Goal: Task Accomplishment & Management: Manage account settings

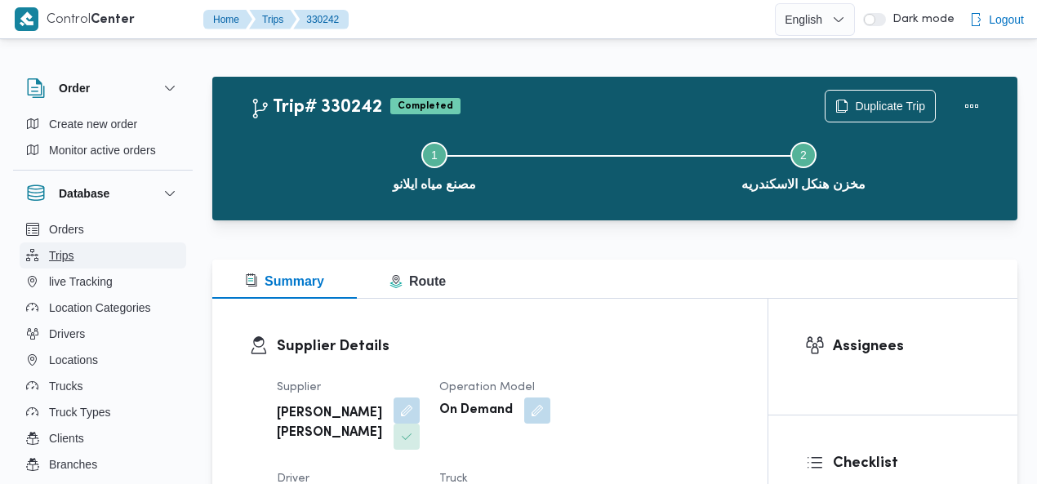
click at [81, 260] on button "Trips" at bounding box center [103, 255] width 167 height 26
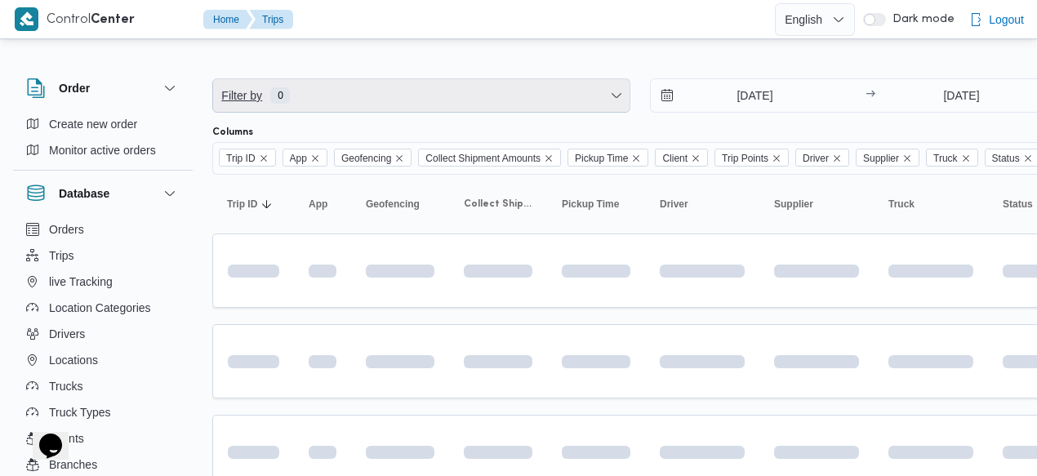
click at [392, 87] on span "Filter by 0" at bounding box center [421, 95] width 416 height 33
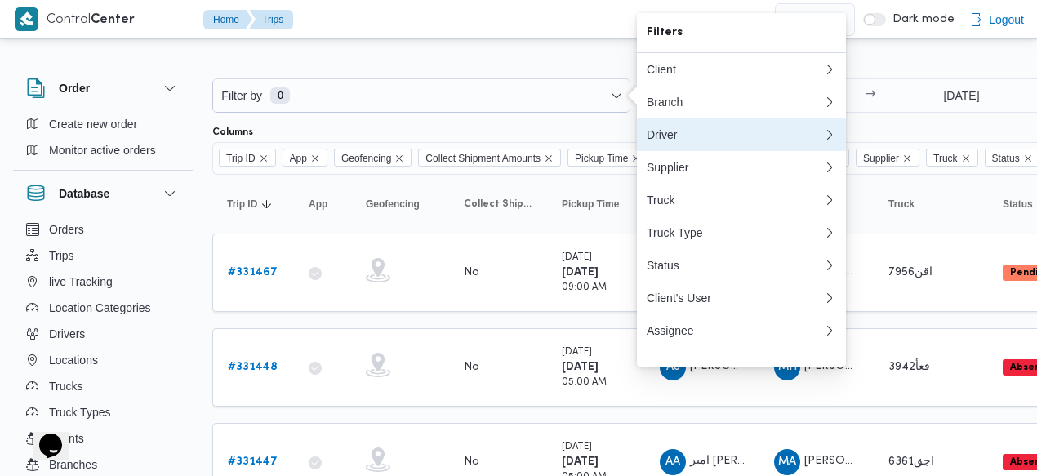
click at [690, 133] on div "Driver" at bounding box center [735, 134] width 176 height 13
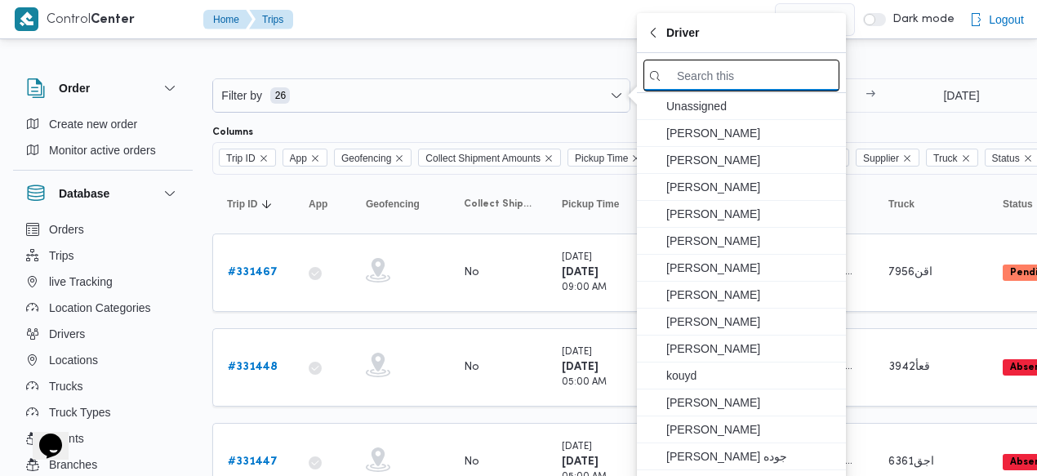
click at [712, 89] on input "search filters" at bounding box center [741, 76] width 196 height 32
paste input "[PERSON_NAME]"
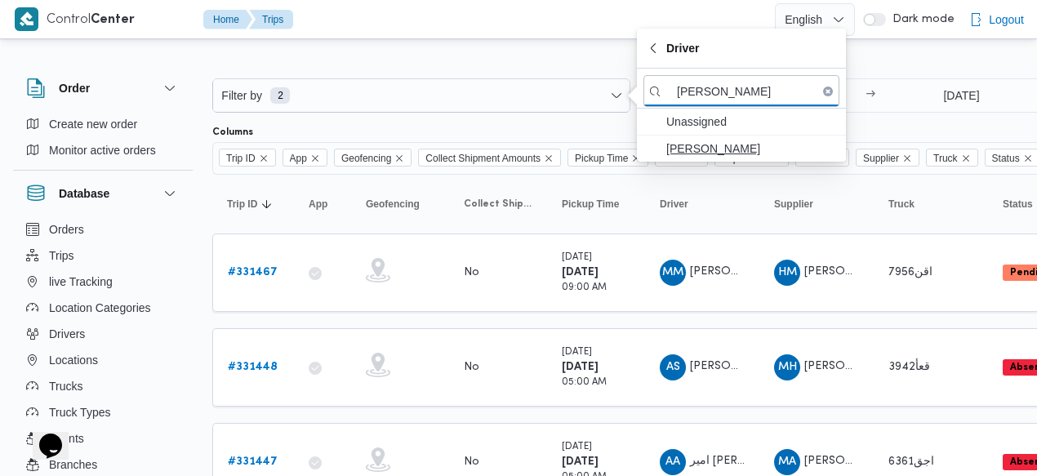
type input "[PERSON_NAME]"
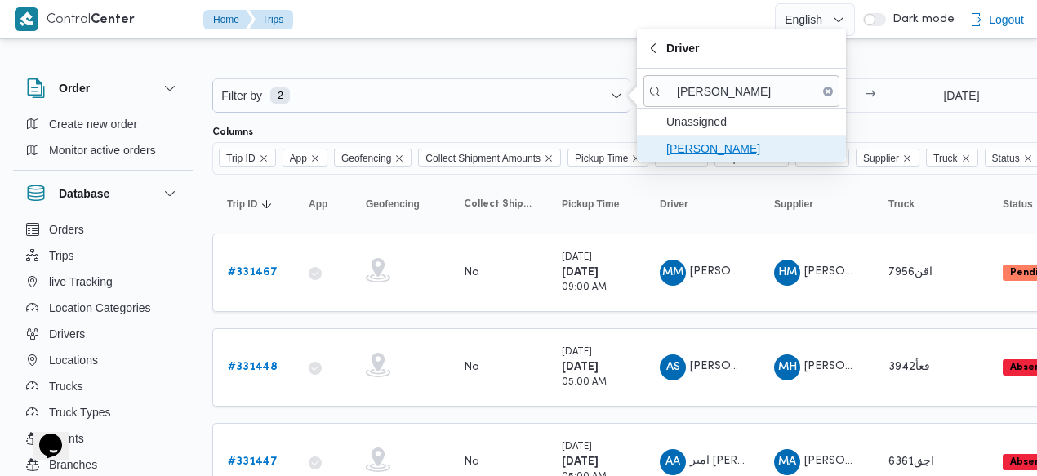
click at [720, 144] on span "[PERSON_NAME]" at bounding box center [751, 149] width 170 height 20
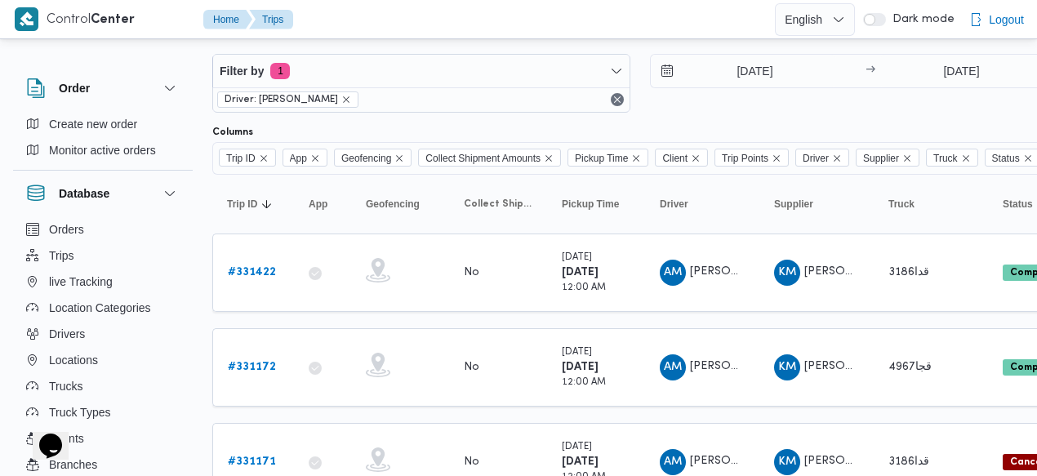
scroll to position [28, 0]
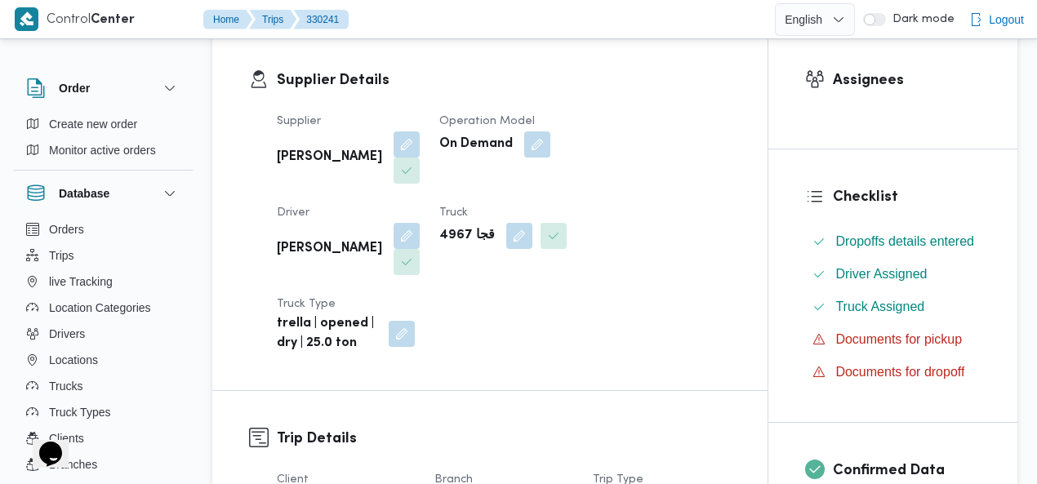
scroll to position [364, 0]
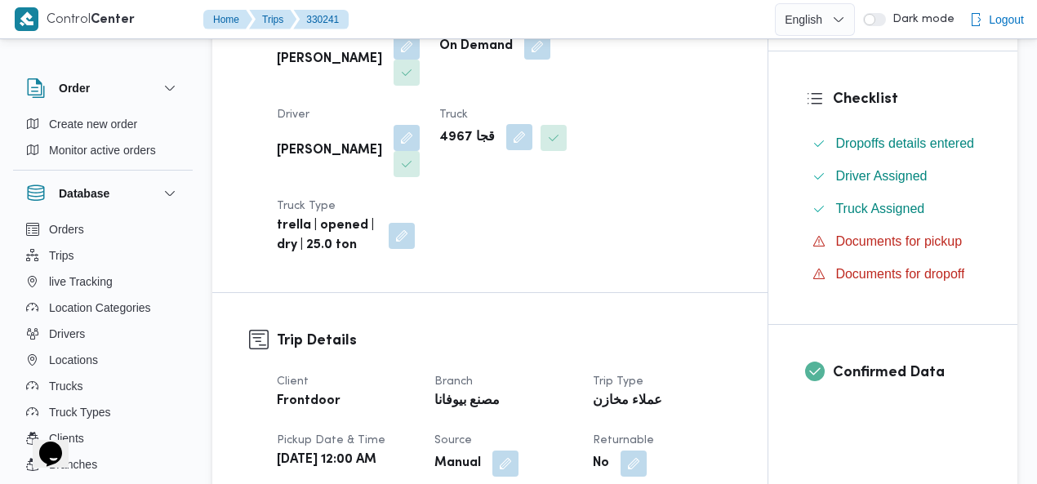
click at [506, 136] on button "button" at bounding box center [519, 137] width 26 height 26
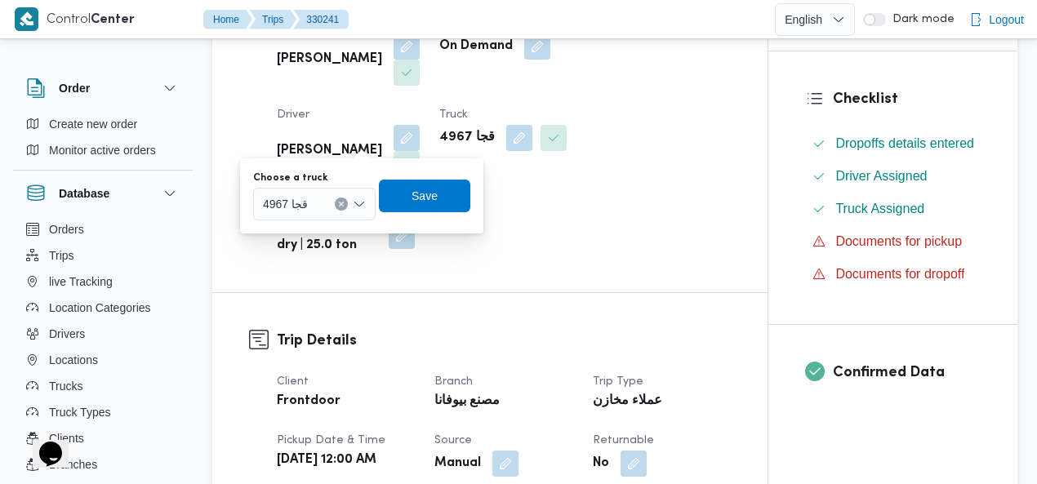
click at [340, 201] on icon "Clear input" at bounding box center [341, 204] width 7 height 7
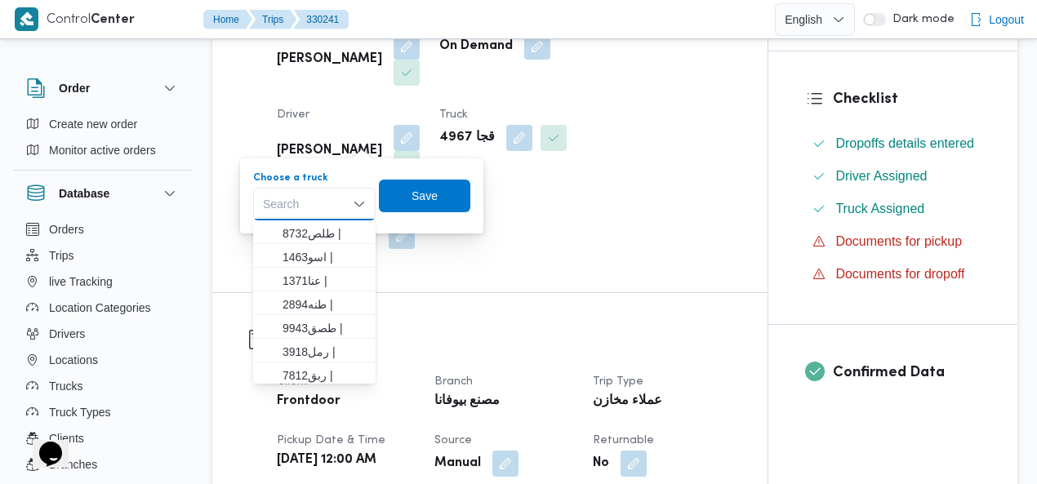
click at [299, 207] on div "Search Combo box. Selected. Combo box input. Search. Type some text or, to disp…" at bounding box center [314, 204] width 122 height 33
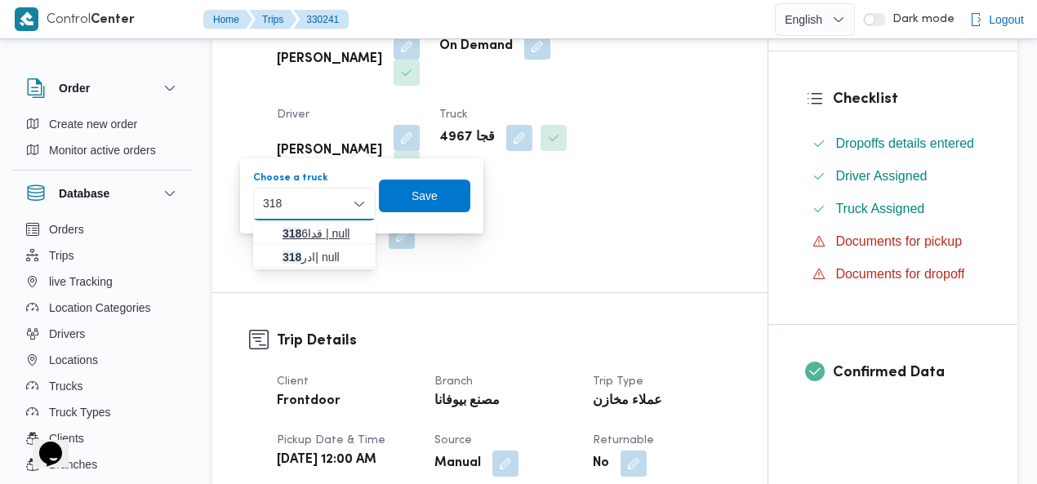
type input "318"
click at [314, 233] on span "قدا 318 6 | null" at bounding box center [323, 234] width 83 height 20
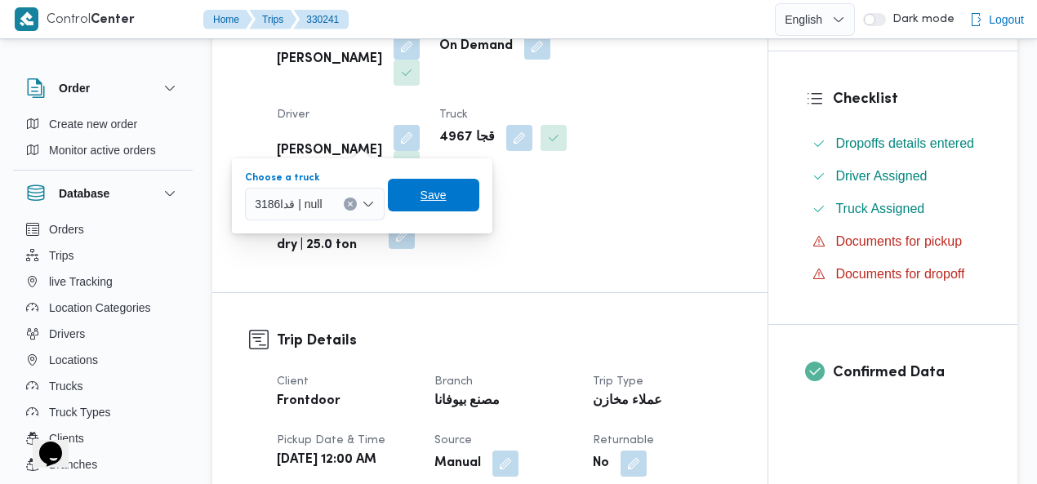
click at [438, 193] on span "Save" at bounding box center [433, 195] width 26 height 20
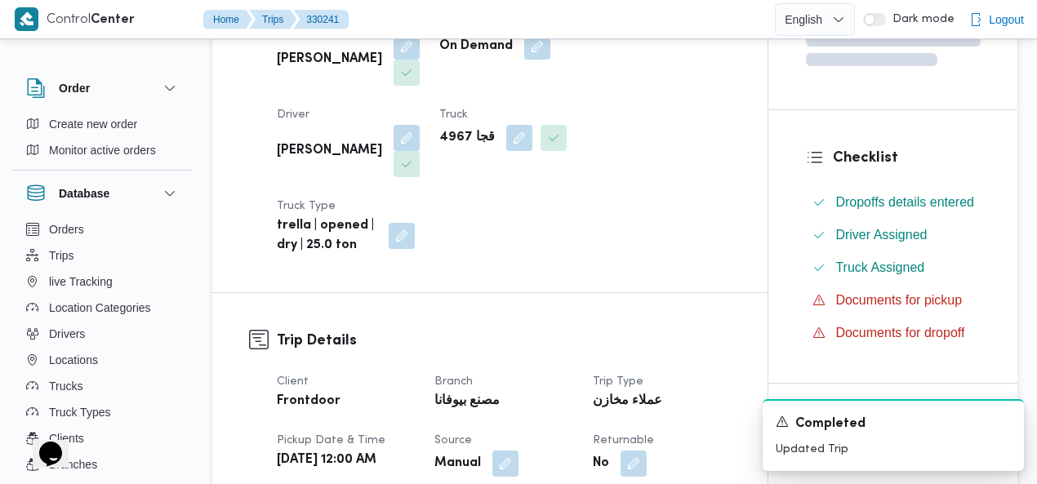
scroll to position [0, 0]
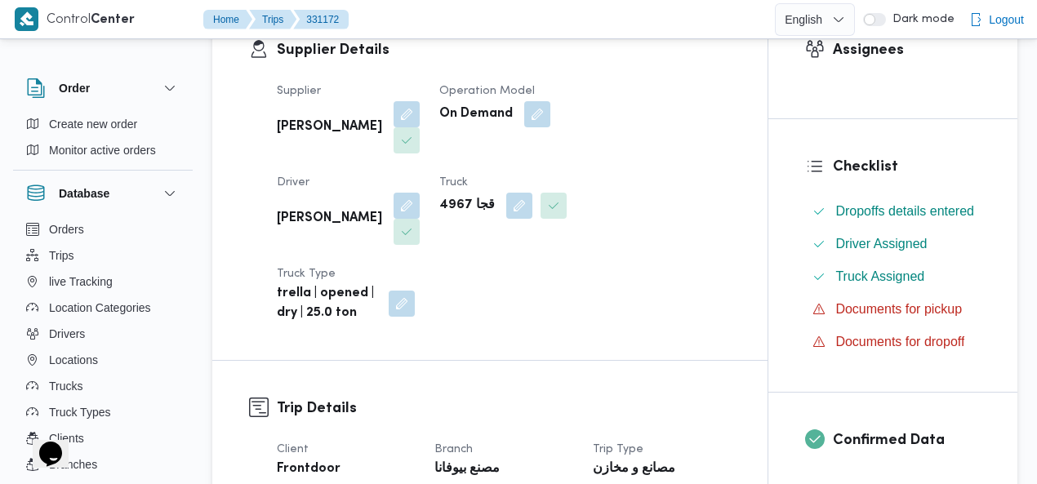
scroll to position [310, 0]
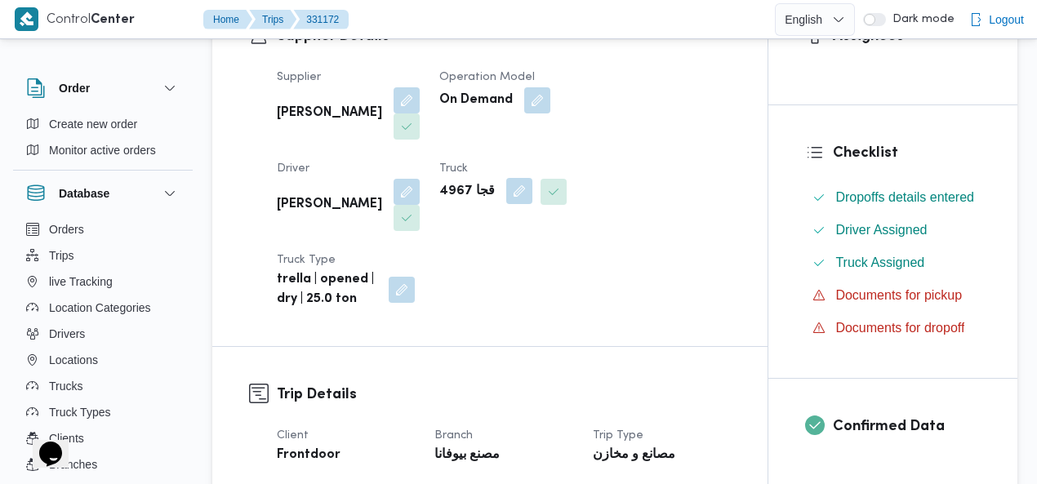
click at [506, 193] on button "button" at bounding box center [519, 191] width 26 height 26
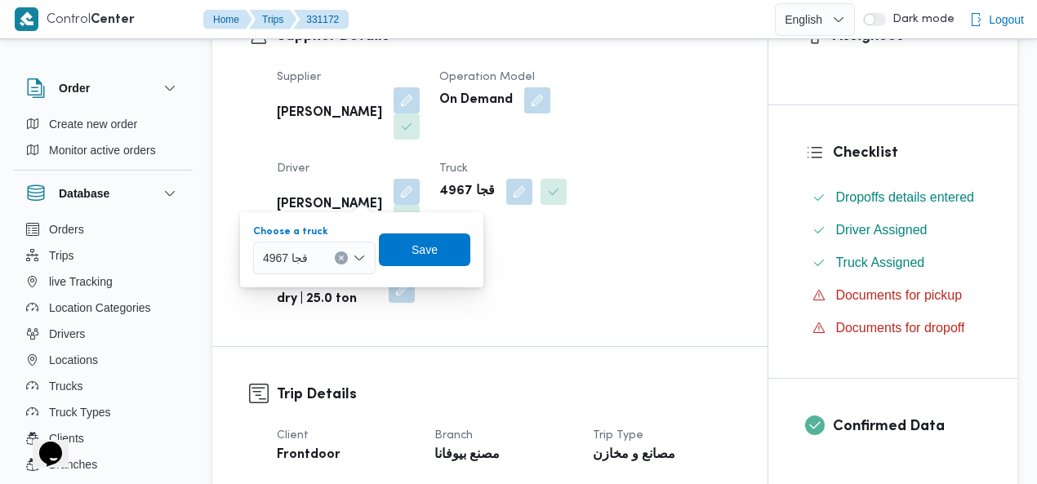
click at [343, 259] on icon "Clear input" at bounding box center [341, 258] width 4 height 4
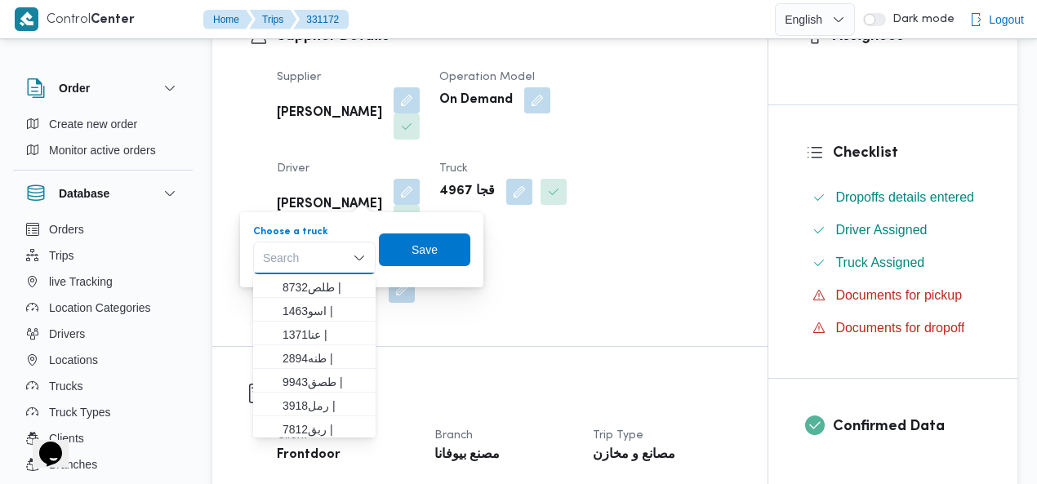
click at [294, 256] on div "Search Combo box. Selected. Combo box input. Search. Type some text or, to disp…" at bounding box center [314, 258] width 122 height 33
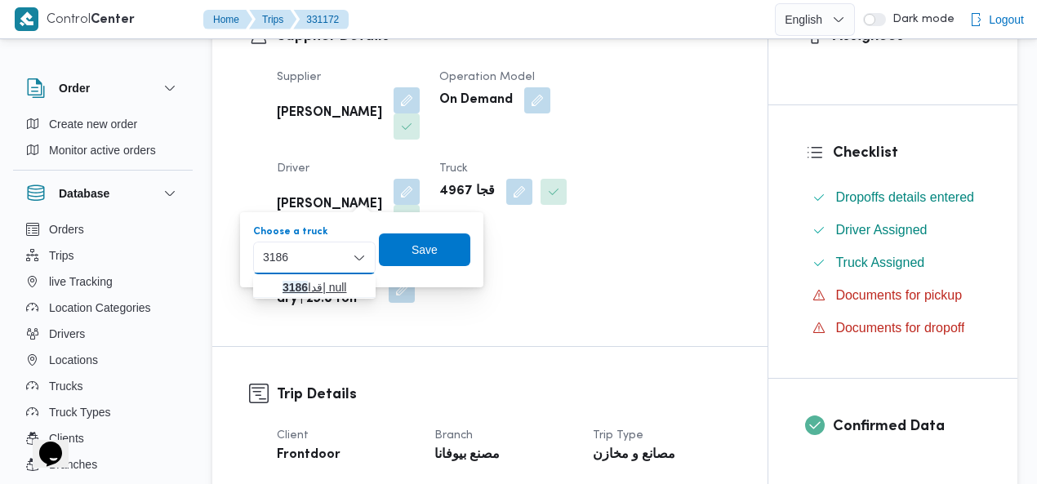
type input "3186"
click at [299, 285] on mark "3186" at bounding box center [294, 287] width 25 height 13
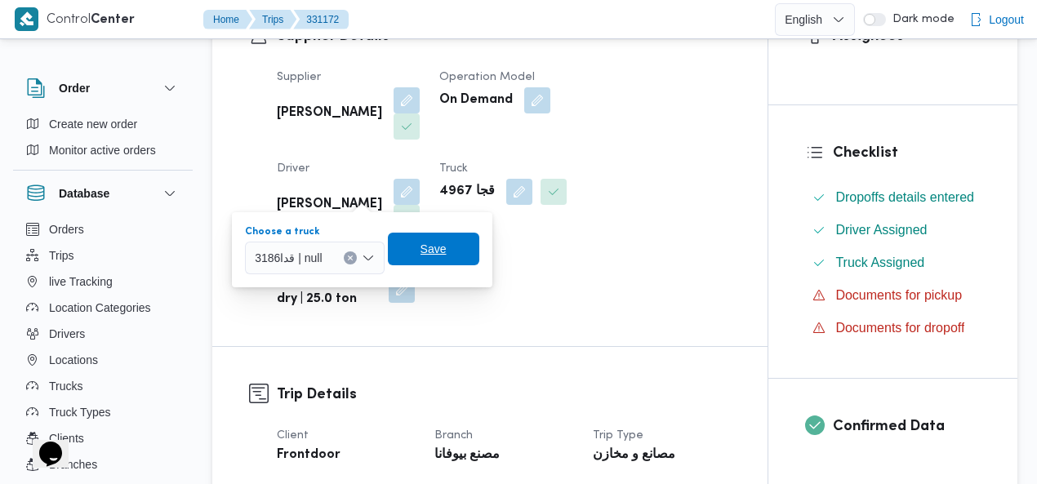
click at [407, 249] on span "Save" at bounding box center [433, 249] width 91 height 33
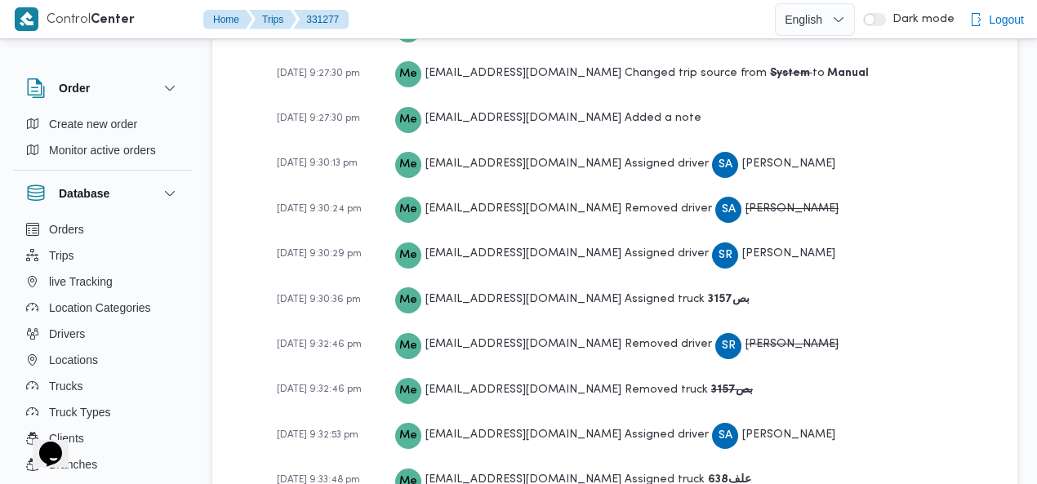
scroll to position [2892, 0]
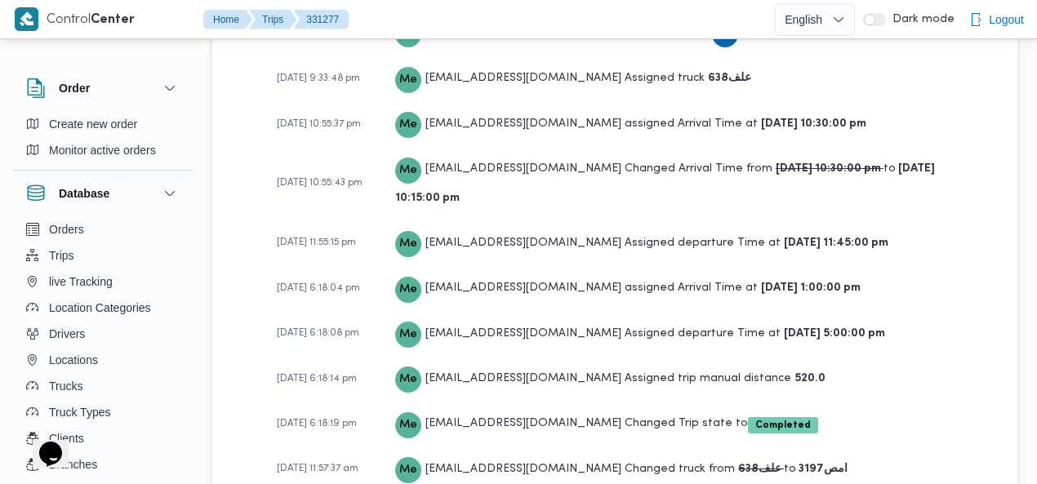
click at [962, 218] on div "15-08-2025 9:27:30 pm Me mostafa.elrouby@illa.com.eg Created the trip 15-08-202…" at bounding box center [629, 33] width 704 height 950
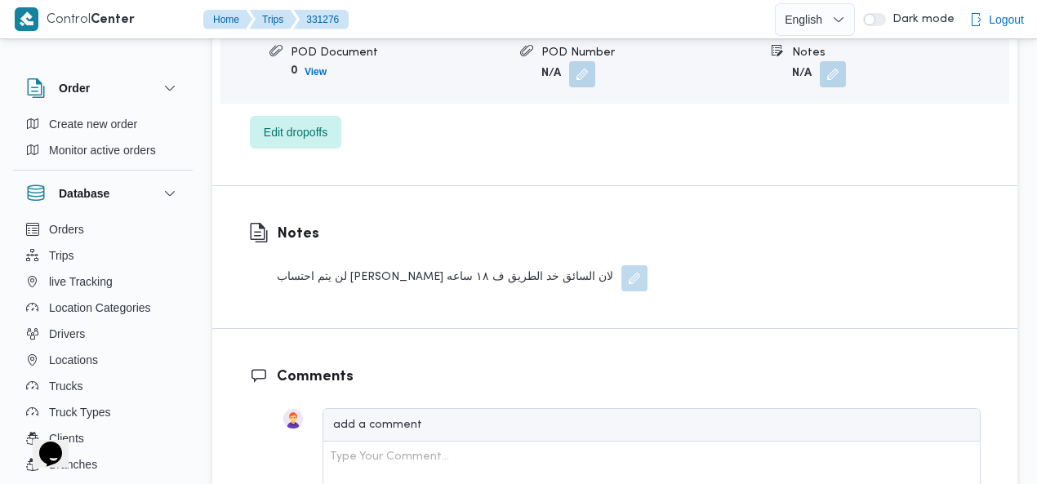
scroll to position [1763, 0]
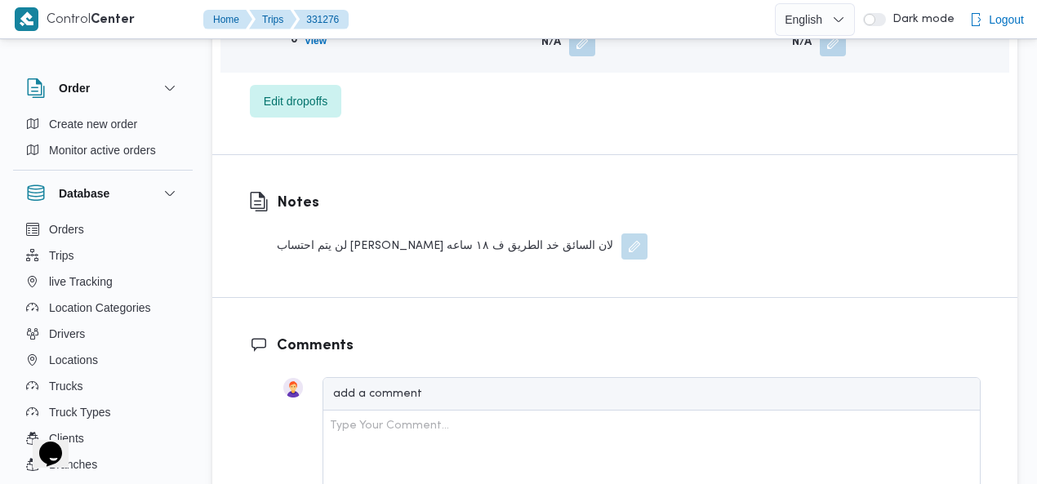
click at [621, 233] on button "button" at bounding box center [634, 246] width 26 height 26
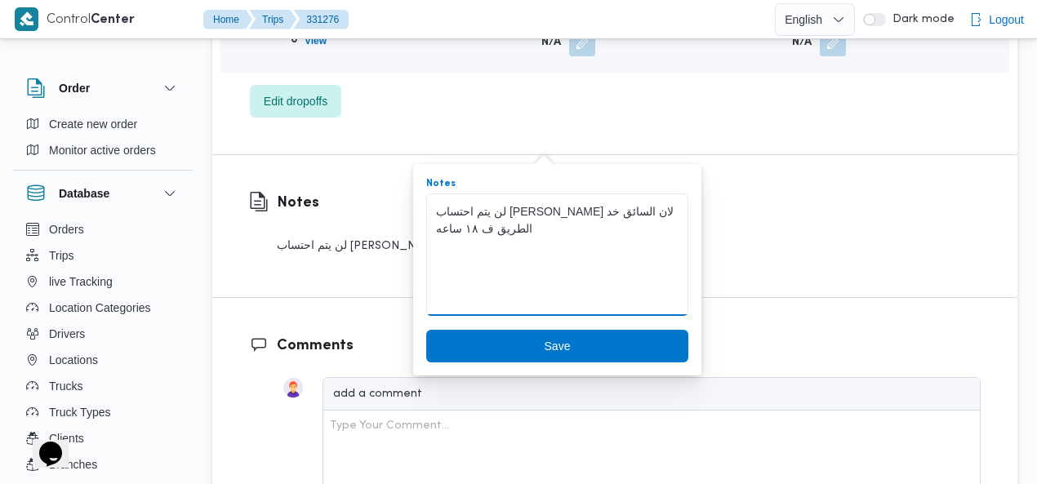
click at [485, 207] on textarea "لن يتم احتساب بيات لان السائق خد الطريق ف ١٨ ساعه" at bounding box center [557, 254] width 262 height 122
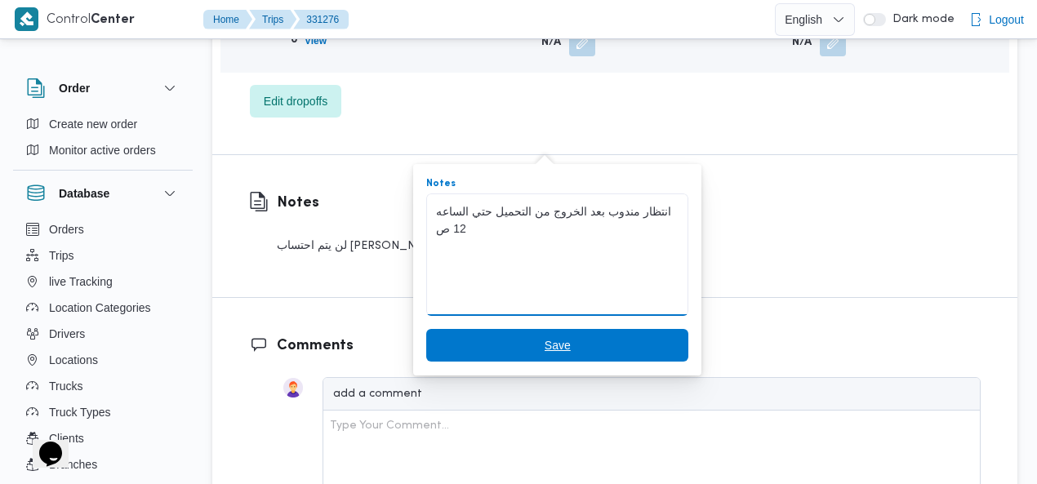
type textarea "انتظار مندوب بعد الخروج من التحميل حتي الساعه 12 ص"
click at [483, 339] on span "Save" at bounding box center [557, 345] width 262 height 33
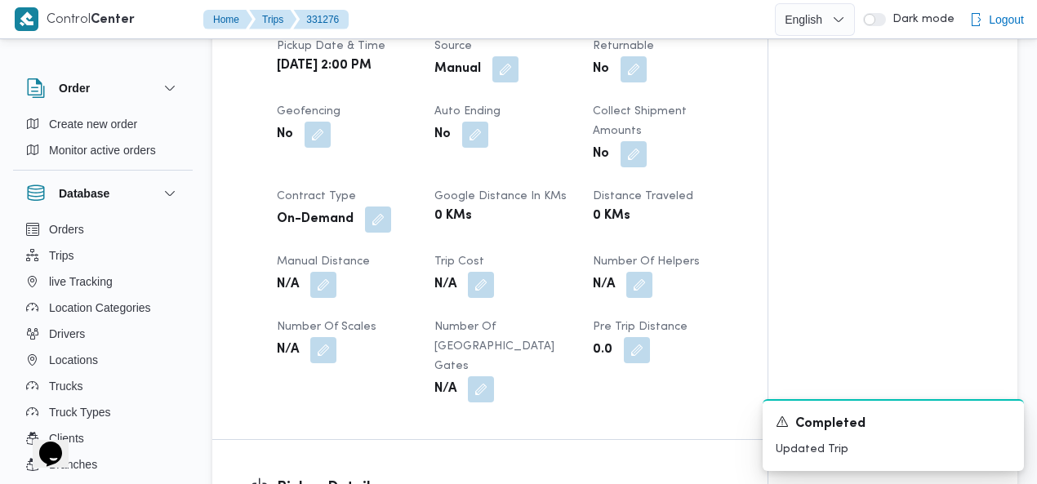
scroll to position [0, 0]
